Goal: Information Seeking & Learning: Understand process/instructions

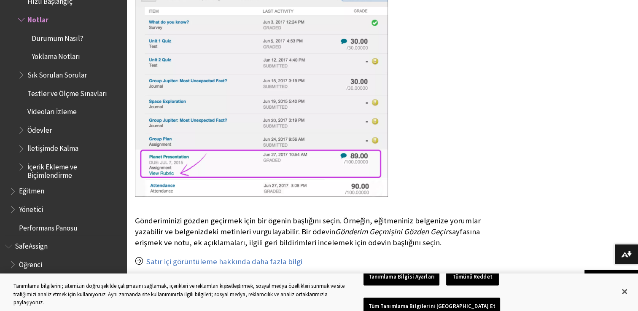
click at [45, 128] on span "Ödevler" at bounding box center [39, 128] width 24 height 11
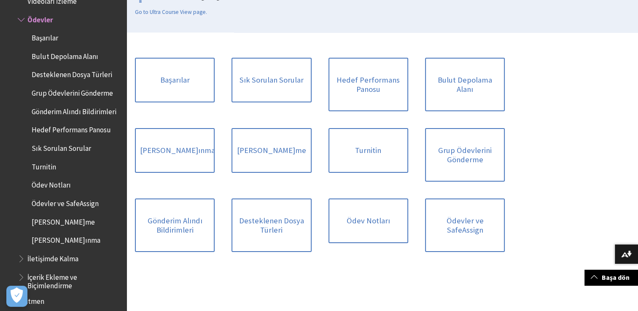
scroll to position [169, 0]
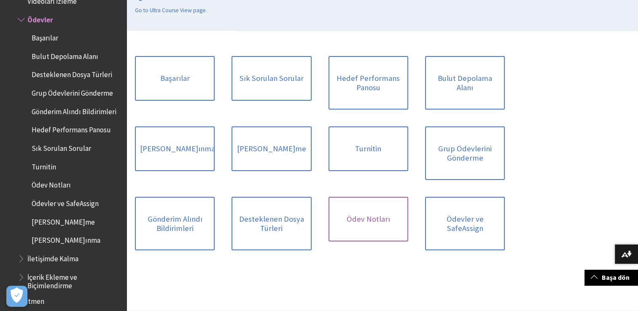
click at [369, 220] on link "Ödev Notları" at bounding box center [369, 219] width 80 height 45
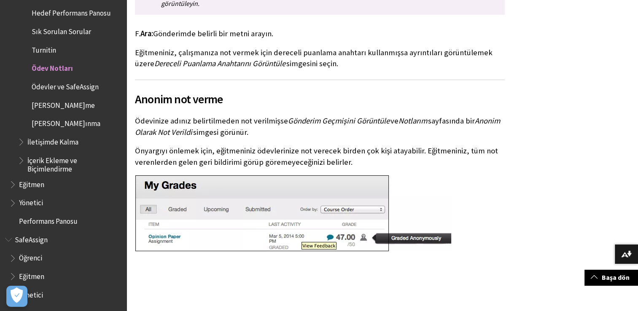
scroll to position [1130, 0]
